Goal: Task Accomplishment & Management: Use online tool/utility

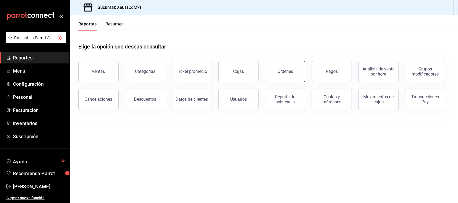
click at [288, 71] on div "Órdenes" at bounding box center [285, 71] width 16 height 5
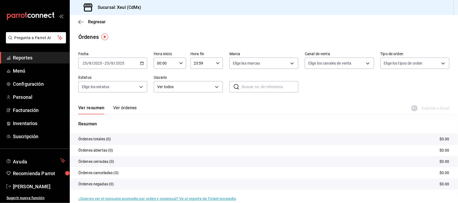
click at [138, 64] on div "[DATE] [DATE] - [DATE] [DATE]" at bounding box center [112, 63] width 69 height 11
click at [97, 94] on span "Ayer" at bounding box center [104, 92] width 42 height 6
click at [430, 106] on span "Exportar a Excel" at bounding box center [431, 108] width 37 height 6
click at [30, 96] on span "Personal" at bounding box center [39, 97] width 52 height 7
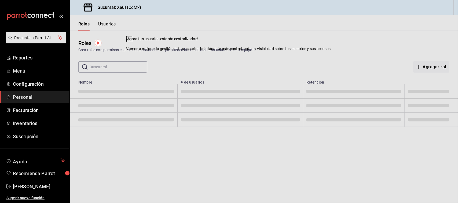
click at [291, 52] on div "Crea roles con permisos específicos para definir lo que pueden hacer los distin…" at bounding box center [263, 50] width 371 height 6
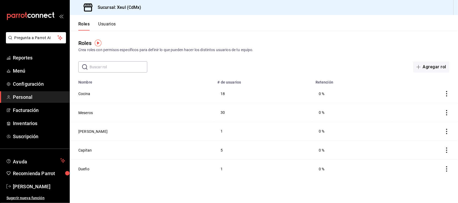
click at [108, 23] on button "Usuarios" at bounding box center [107, 25] width 18 height 9
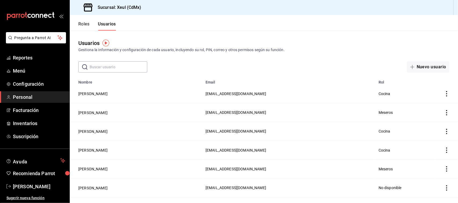
click at [124, 66] on input "text" at bounding box center [119, 67] width 58 height 11
click at [36, 57] on span "Reportes" at bounding box center [39, 57] width 52 height 7
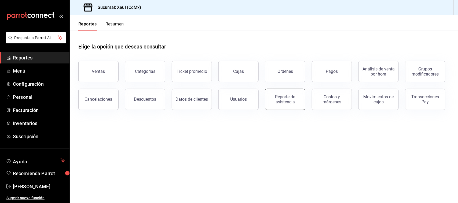
click at [294, 100] on div "Reporte de asistencia" at bounding box center [285, 99] width 33 height 10
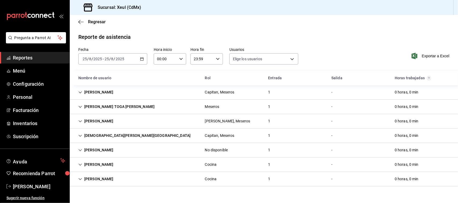
type input "e45a3e3a-c97b-466a-a610-66681751ffd6,225e9aa6-837f-466e-b04b-bca696eb9ce0,cc7cc…"
click at [142, 58] on icon "button" at bounding box center [142, 59] width 4 height 4
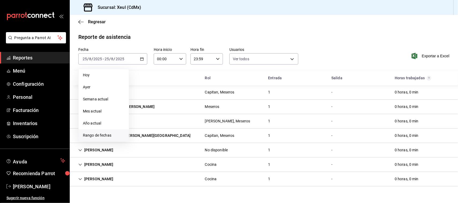
click at [99, 133] on span "Rango de fechas" at bounding box center [104, 136] width 42 height 6
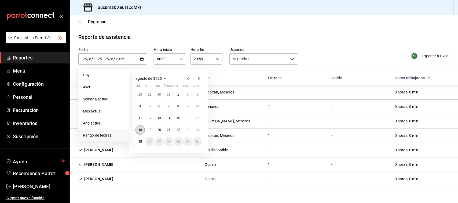
click at [140, 130] on abbr "18" at bounding box center [139, 130] width 3 height 4
click at [199, 128] on abbr "24" at bounding box center [197, 130] width 3 height 4
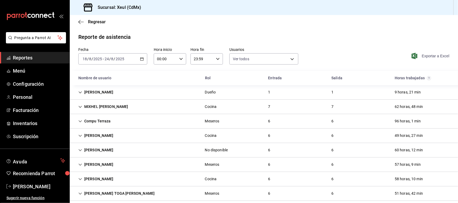
click at [432, 53] on span "Exportar a Excel" at bounding box center [431, 56] width 37 height 6
click at [143, 62] on div "[DATE] [DATE] - [DATE] [DATE]" at bounding box center [112, 58] width 69 height 11
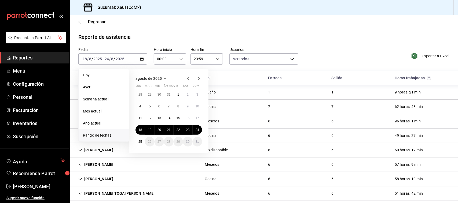
click at [428, 51] on div "Exportar a Excel" at bounding box center [414, 55] width 69 height 17
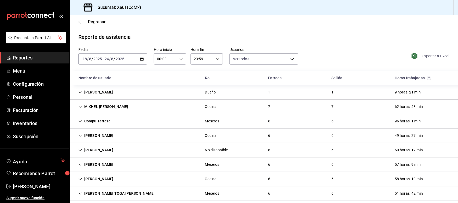
click at [428, 56] on span "Exportar a Excel" at bounding box center [431, 56] width 37 height 6
